Goal: Transaction & Acquisition: Purchase product/service

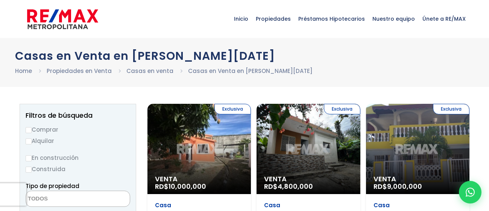
select select
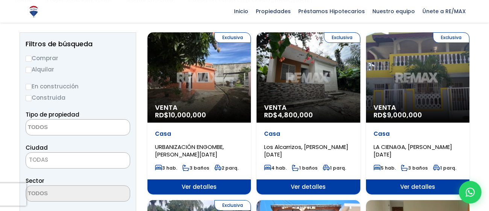
scroll to position [70, 0]
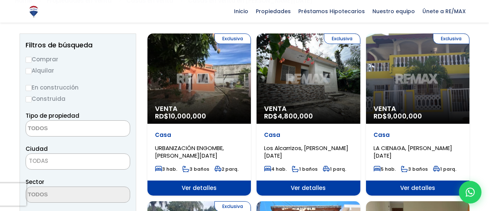
click at [430, 96] on div "Exclusiva Venta RD$ 9,000,000" at bounding box center [417, 78] width 103 height 90
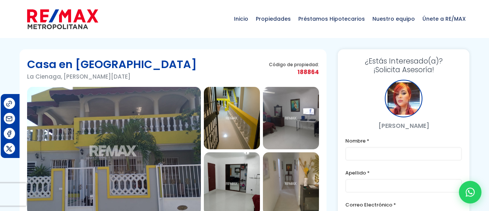
click at [284, 110] on img at bounding box center [291, 118] width 56 height 62
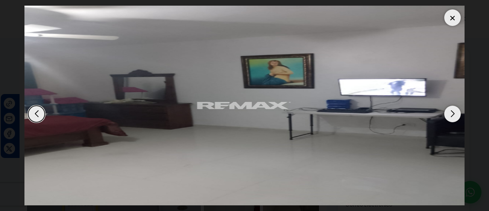
click at [450, 114] on div "Next slide" at bounding box center [452, 114] width 17 height 17
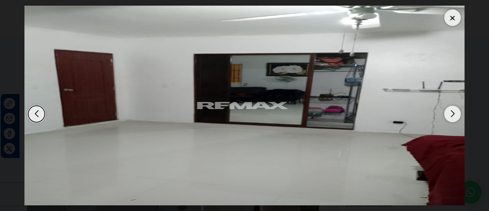
click at [450, 114] on div "Next slide" at bounding box center [452, 114] width 17 height 17
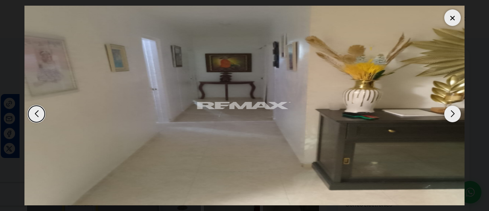
click at [450, 114] on div "Next slide" at bounding box center [452, 114] width 17 height 17
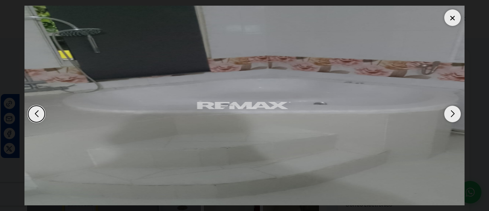
click at [450, 114] on div "Next slide" at bounding box center [452, 114] width 17 height 17
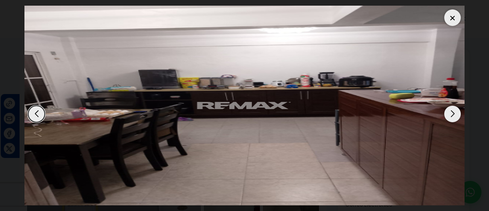
click at [450, 114] on div "Next slide" at bounding box center [452, 114] width 17 height 17
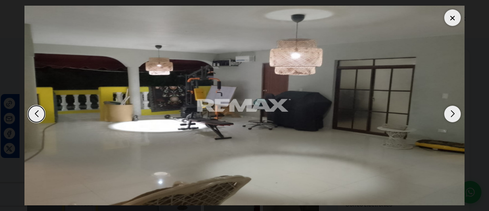
click at [450, 114] on div "Next slide" at bounding box center [452, 114] width 17 height 17
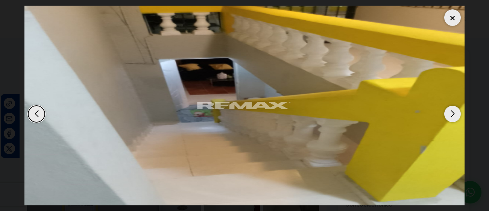
click at [450, 114] on div "Next slide" at bounding box center [452, 114] width 17 height 17
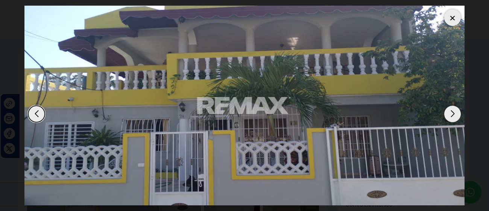
click at [450, 114] on div "Next slide" at bounding box center [452, 114] width 17 height 17
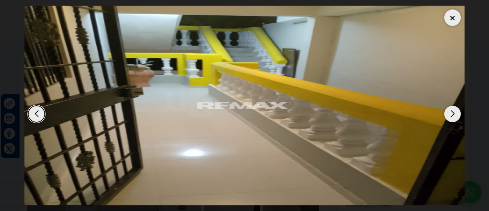
click at [450, 114] on div "Next slide" at bounding box center [452, 114] width 17 height 17
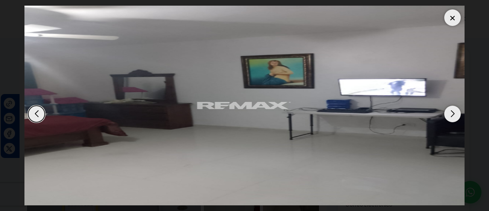
click at [450, 114] on div "Next slide" at bounding box center [452, 114] width 17 height 17
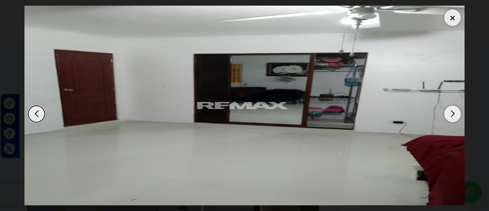
click at [450, 114] on div "Next slide" at bounding box center [452, 114] width 17 height 17
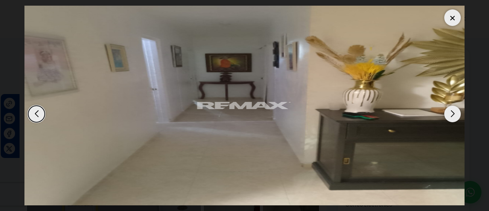
click at [450, 114] on div "Next slide" at bounding box center [452, 114] width 17 height 17
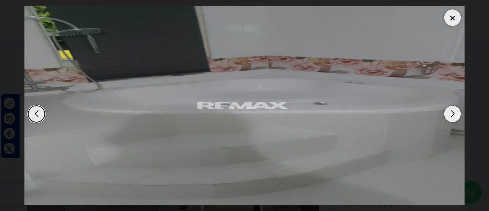
click at [450, 114] on div "Next slide" at bounding box center [452, 114] width 17 height 17
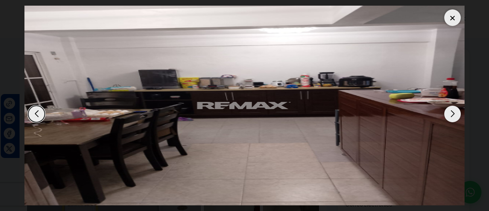
click at [450, 114] on div "Next slide" at bounding box center [452, 114] width 17 height 17
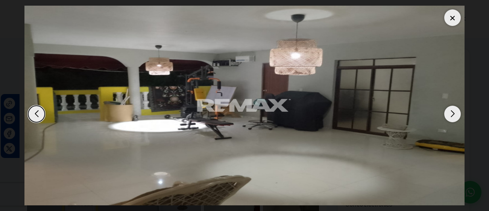
click at [450, 114] on div "Next slide" at bounding box center [452, 114] width 17 height 17
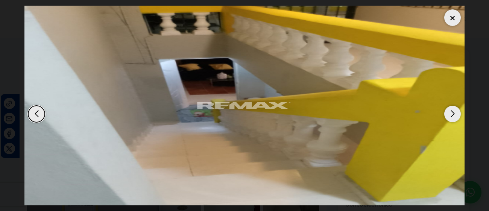
click at [453, 18] on div at bounding box center [452, 17] width 17 height 17
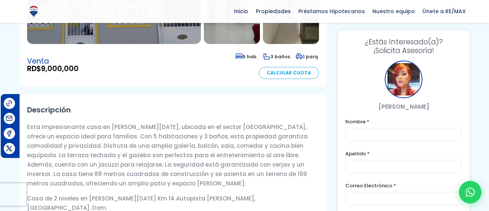
scroll to position [170, 0]
click at [164, 74] on div "Venta RD$ 9,000,000 5 hab. 3 baños 1 parq. Calcular Cuota" at bounding box center [173, 65] width 292 height 27
